Goal: Task Accomplishment & Management: Manage account settings

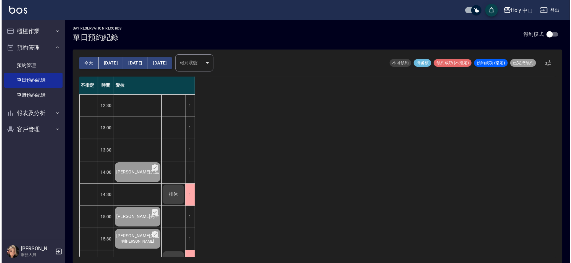
scroll to position [200, 0]
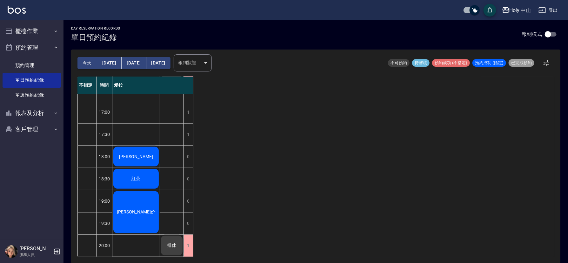
click at [144, 152] on div "[PERSON_NAME]" at bounding box center [135, 157] width 47 height 22
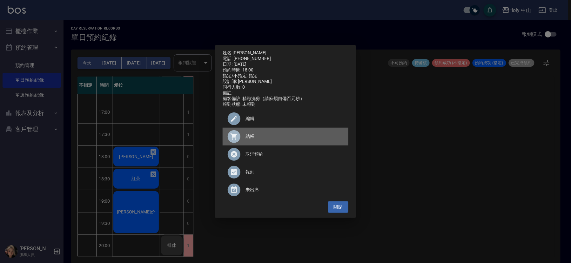
click at [250, 138] on span "結帳" at bounding box center [295, 136] width 98 height 7
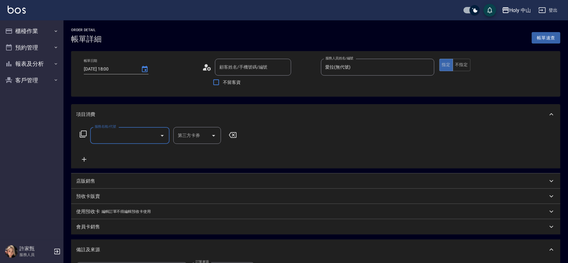
type input "楊程諭/0978231523/null"
click at [125, 137] on input "服務名稱/代號" at bounding box center [125, 135] width 64 height 11
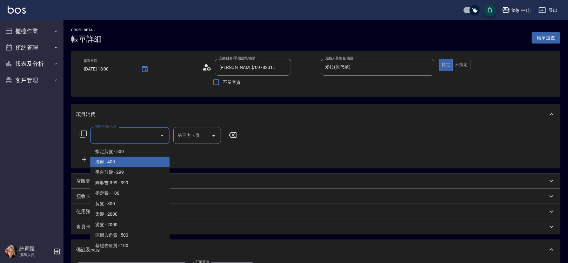
click at [118, 161] on span "洗剪 - 400" at bounding box center [129, 162] width 79 height 10
type input "洗剪(3)"
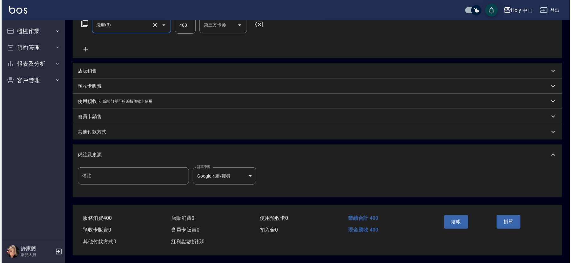
scroll to position [113, 0]
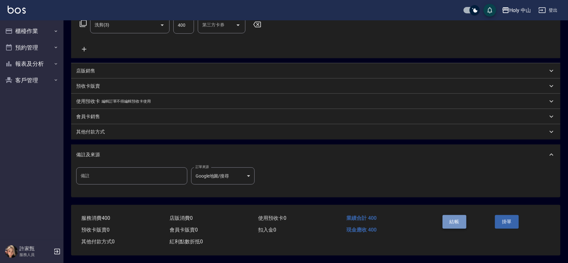
click at [448, 218] on button "結帳" at bounding box center [455, 221] width 24 height 13
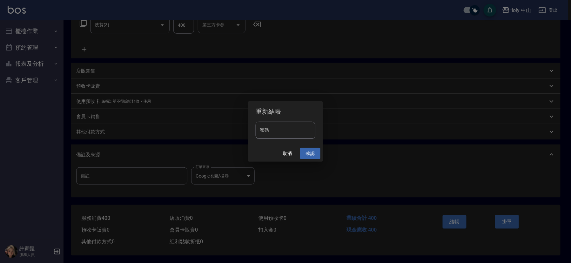
click at [310, 153] on button "確認" at bounding box center [310, 154] width 20 height 12
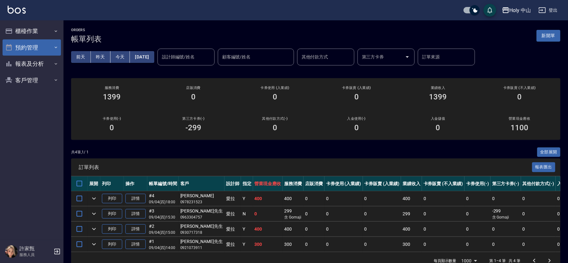
click at [29, 43] on button "預約管理" at bounding box center [32, 47] width 58 height 17
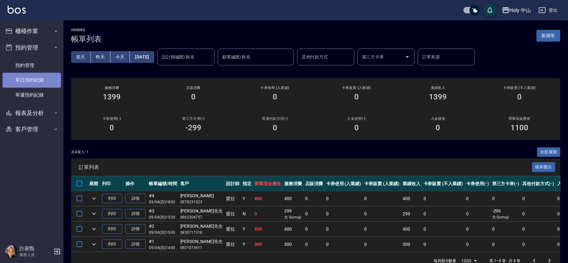
click at [41, 79] on link "單日預約紀錄" at bounding box center [32, 80] width 58 height 15
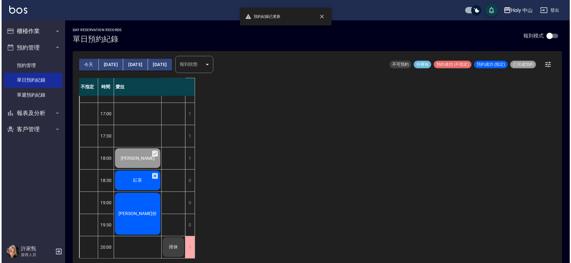
scroll to position [2, 0]
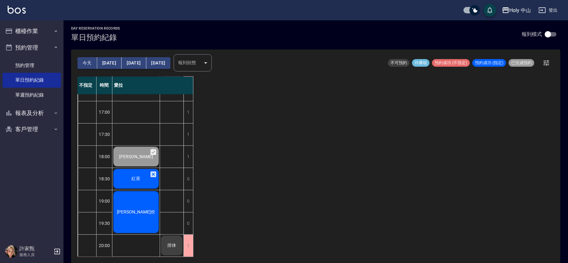
click at [142, 209] on span "陳冠价" at bounding box center [136, 212] width 41 height 6
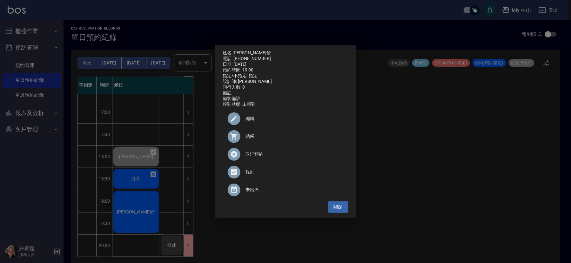
click at [262, 157] on span "取消預約" at bounding box center [295, 154] width 98 height 7
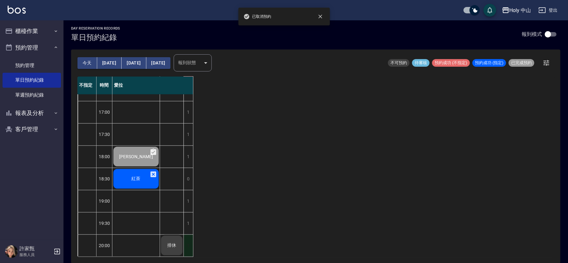
click at [188, 237] on div "1" at bounding box center [189, 246] width 10 height 22
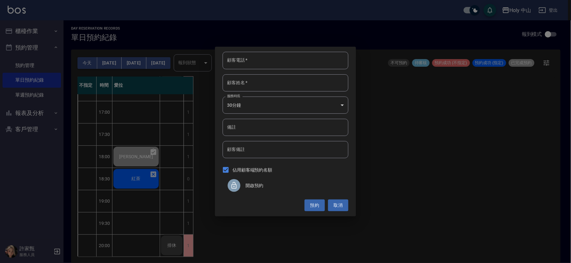
click at [244, 183] on div at bounding box center [237, 185] width 18 height 13
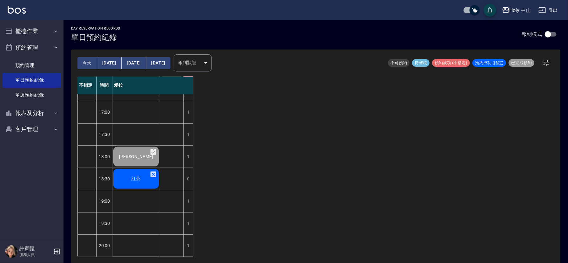
click at [127, 168] on div "紅茶" at bounding box center [135, 179] width 47 height 22
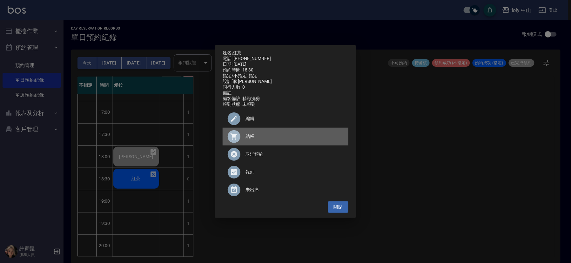
click at [247, 137] on span "結帳" at bounding box center [295, 136] width 98 height 7
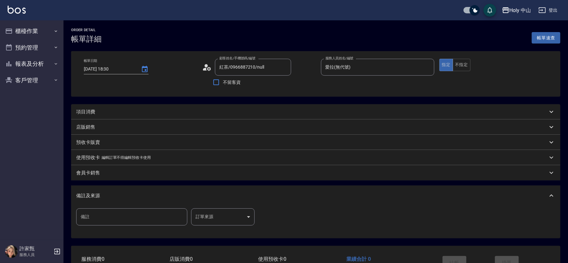
click at [157, 112] on div "項目消費" at bounding box center [312, 112] width 472 height 7
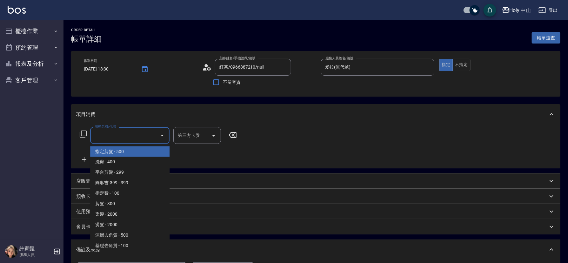
click at [151, 136] on input "服務名稱/代號" at bounding box center [125, 135] width 64 height 11
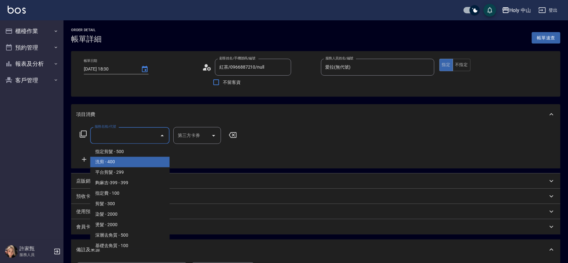
click at [125, 163] on span "洗剪 - 400" at bounding box center [129, 162] width 79 height 10
type input "洗剪(3)"
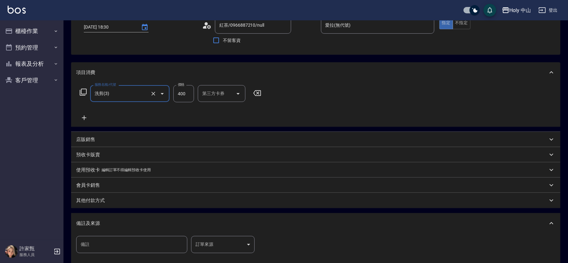
scroll to position [95, 0]
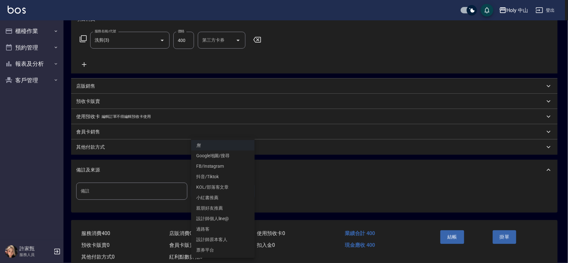
click at [209, 191] on body "Holy 中山 登出 櫃檯作業 打帳單 帳單列表 營業儀表板 現場電腦打卡 預約管理 預約管理 單日預約紀錄 單週預約紀錄 報表及分析 報表目錄 店家日報表 …" at bounding box center [284, 92] width 568 height 374
click at [222, 239] on li "設計師原本客人" at bounding box center [223, 240] width 64 height 10
type input "設計師原本客人"
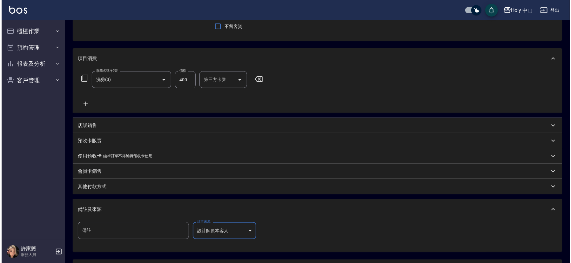
scroll to position [113, 0]
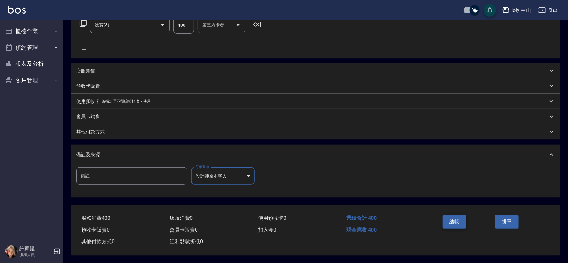
click at [452, 219] on button "結帳" at bounding box center [455, 221] width 24 height 13
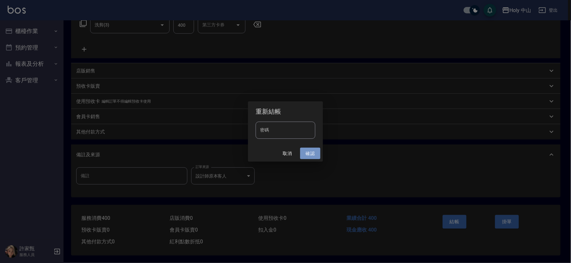
click at [311, 153] on button "確認" at bounding box center [310, 154] width 20 height 12
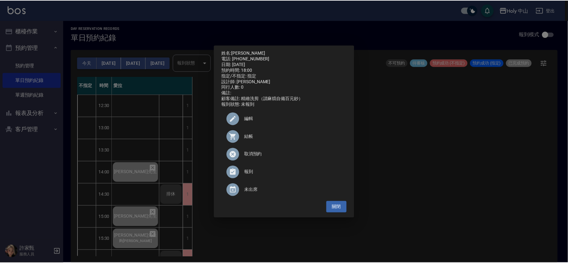
scroll to position [200, 0]
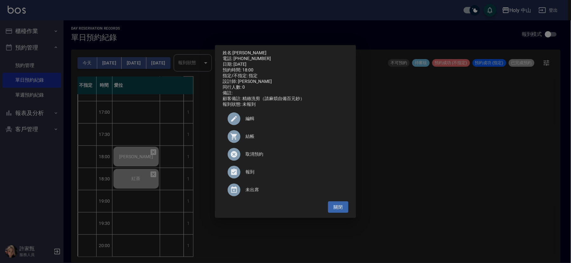
click at [129, 61] on div "姓名: [PERSON_NAME] 電話: [PHONE_NUMBER] 日期: [DATE] 預約時間: 18:00 指定/不指定: 指定 設計師: 愛拉 …" at bounding box center [285, 131] width 571 height 263
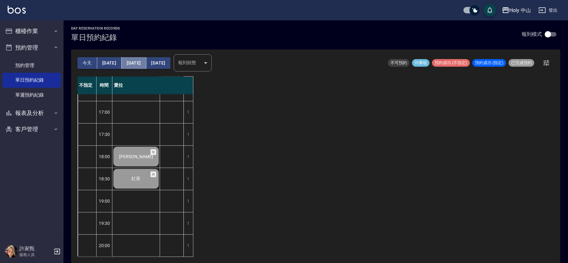
click at [129, 61] on button "[DATE]" at bounding box center [134, 63] width 24 height 12
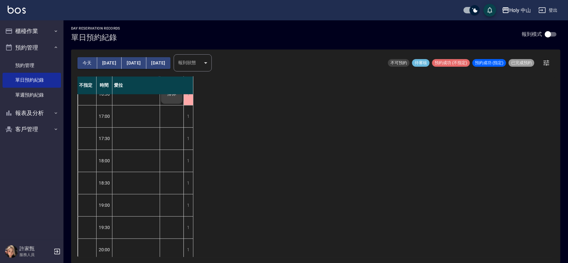
scroll to position [200, 0]
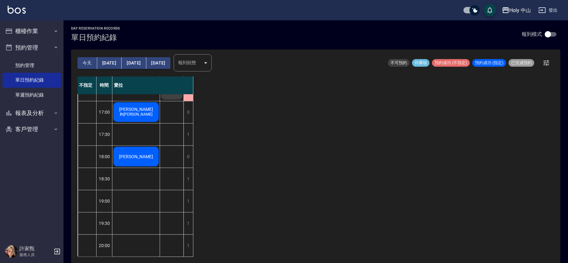
click at [91, 58] on button "今天" at bounding box center [88, 63] width 20 height 12
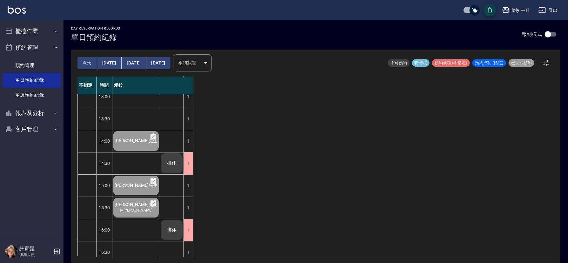
scroll to position [48, 0]
